Goal: Task Accomplishment & Management: Use online tool/utility

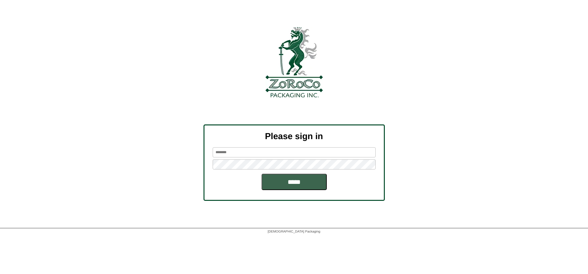
type input "*******"
click at [294, 182] on input "*****" at bounding box center [294, 182] width 65 height 16
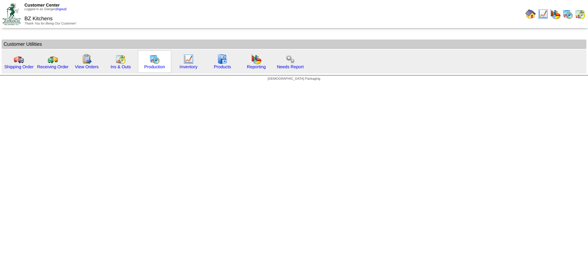
click at [158, 63] on img at bounding box center [154, 59] width 10 height 10
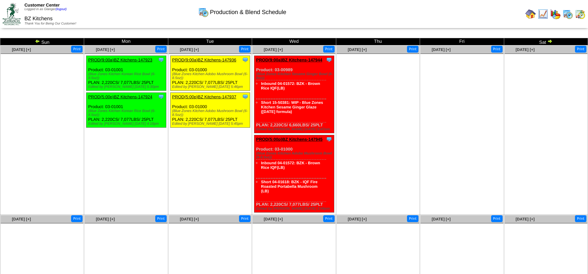
click at [38, 42] on img at bounding box center [37, 41] width 5 height 5
